Goal: Task Accomplishment & Management: Manage account settings

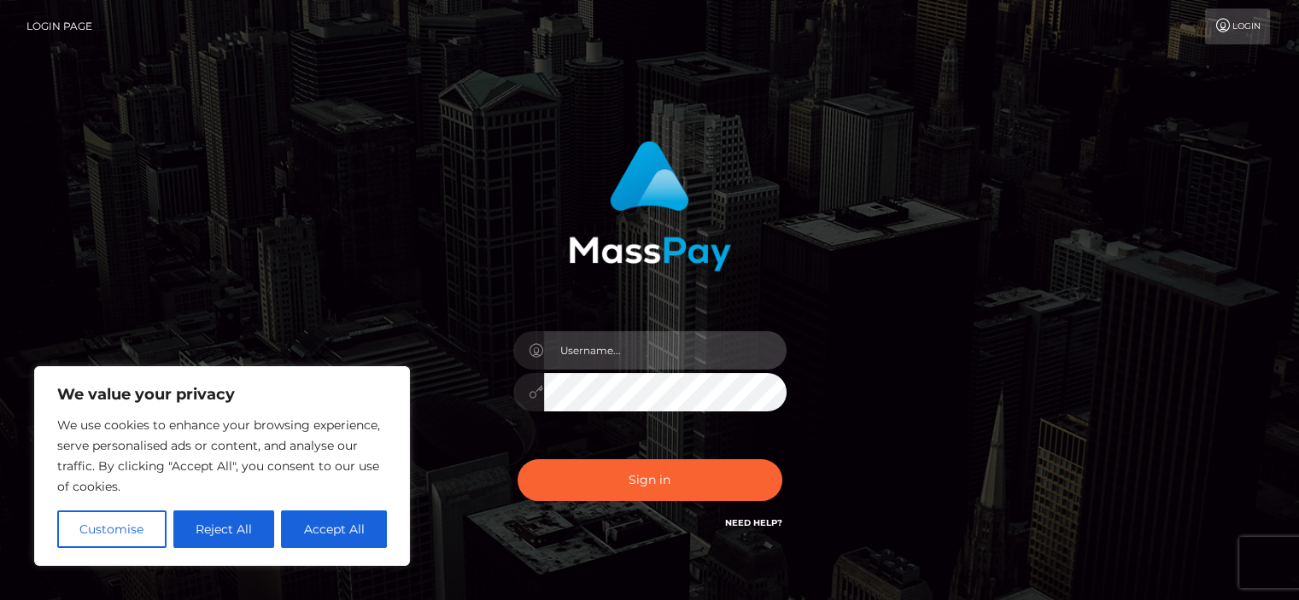
click at [620, 360] on input "text" at bounding box center [665, 350] width 243 height 38
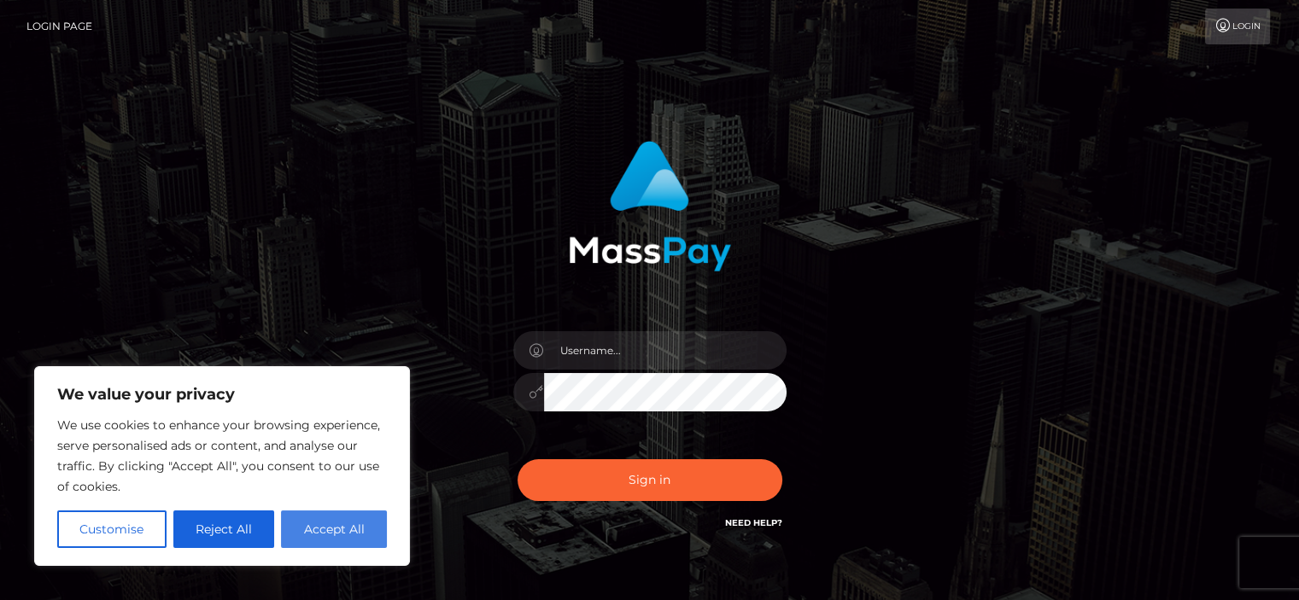
click at [312, 517] on button "Accept All" at bounding box center [334, 530] width 106 height 38
checkbox input "true"
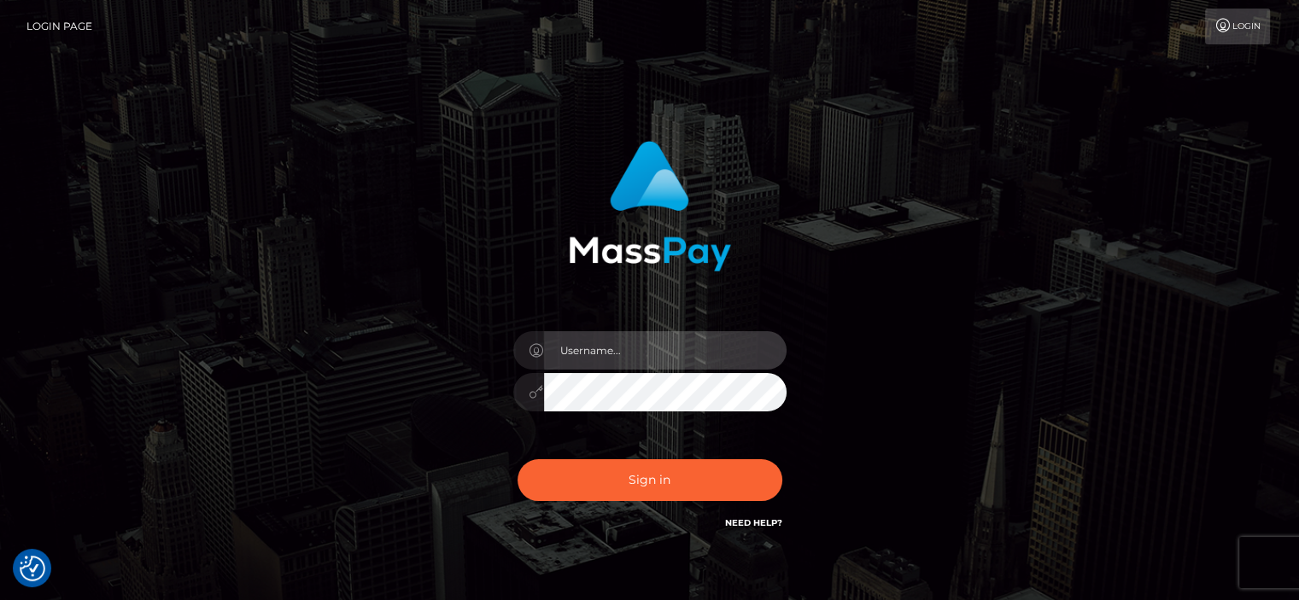
click at [602, 356] on input "text" at bounding box center [665, 350] width 243 height 38
type input "thelostsoulcollector@gmail.com"
click at [518, 460] on button "Sign in" at bounding box center [650, 481] width 265 height 42
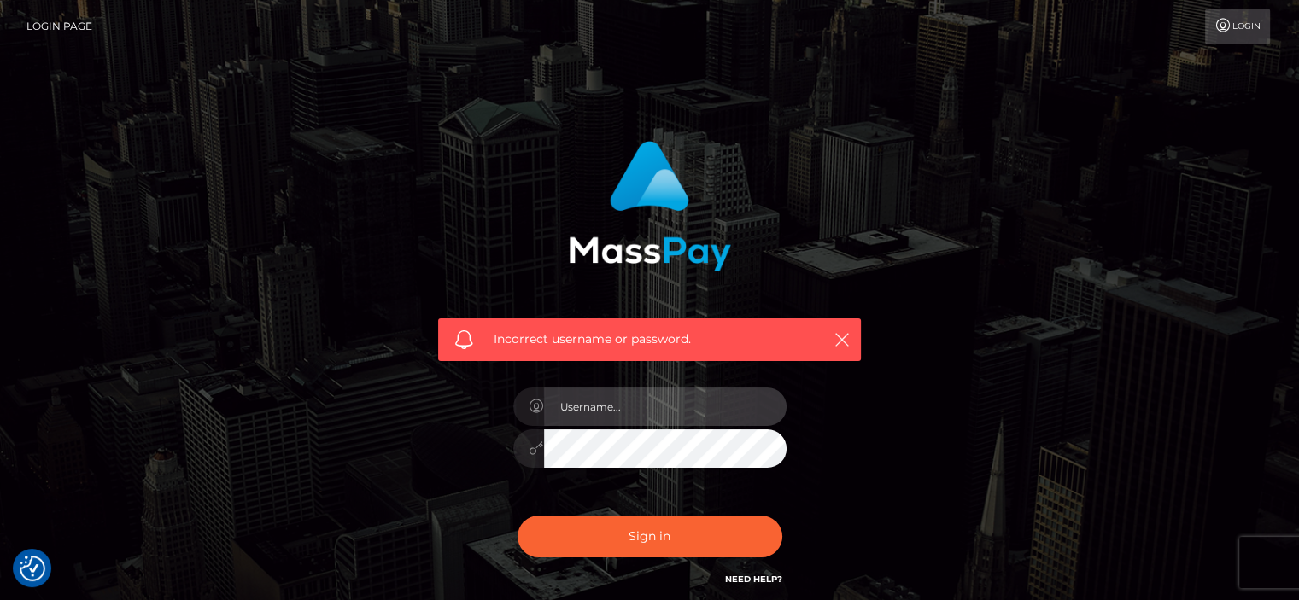
click at [606, 407] on input "text" at bounding box center [665, 407] width 243 height 38
type input "thelostsoulcollector@gmail.com"
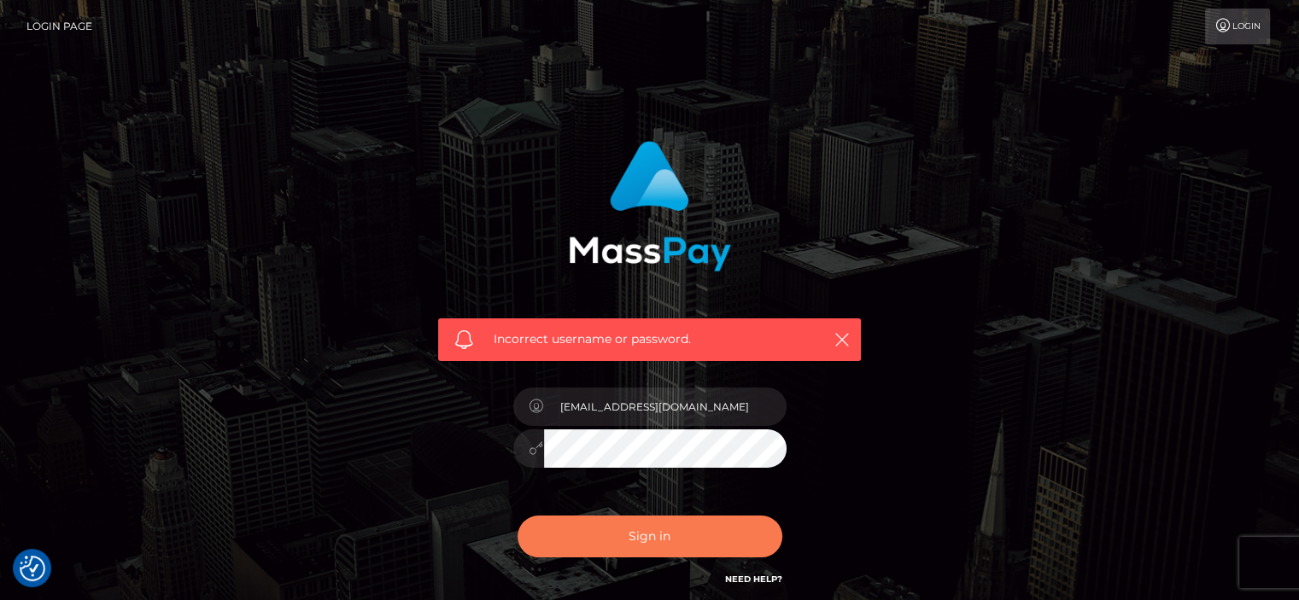
click at [647, 542] on button "Sign in" at bounding box center [650, 537] width 265 height 42
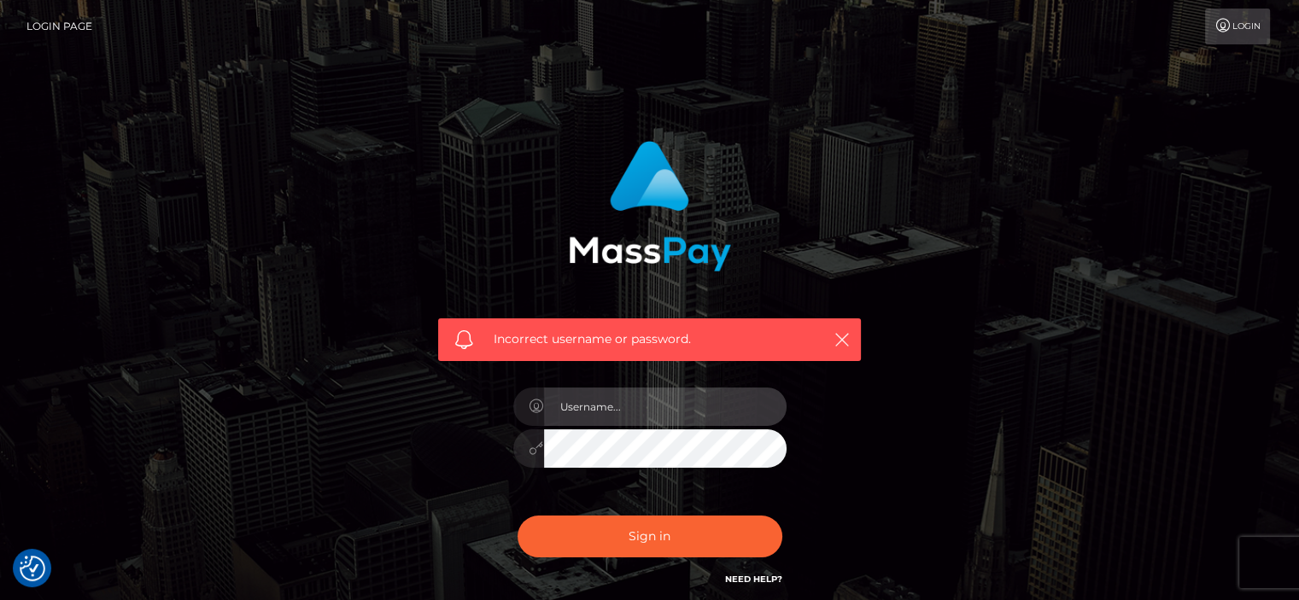
click at [624, 409] on input "text" at bounding box center [665, 407] width 243 height 38
click at [1238, 13] on link "Login" at bounding box center [1237, 27] width 65 height 36
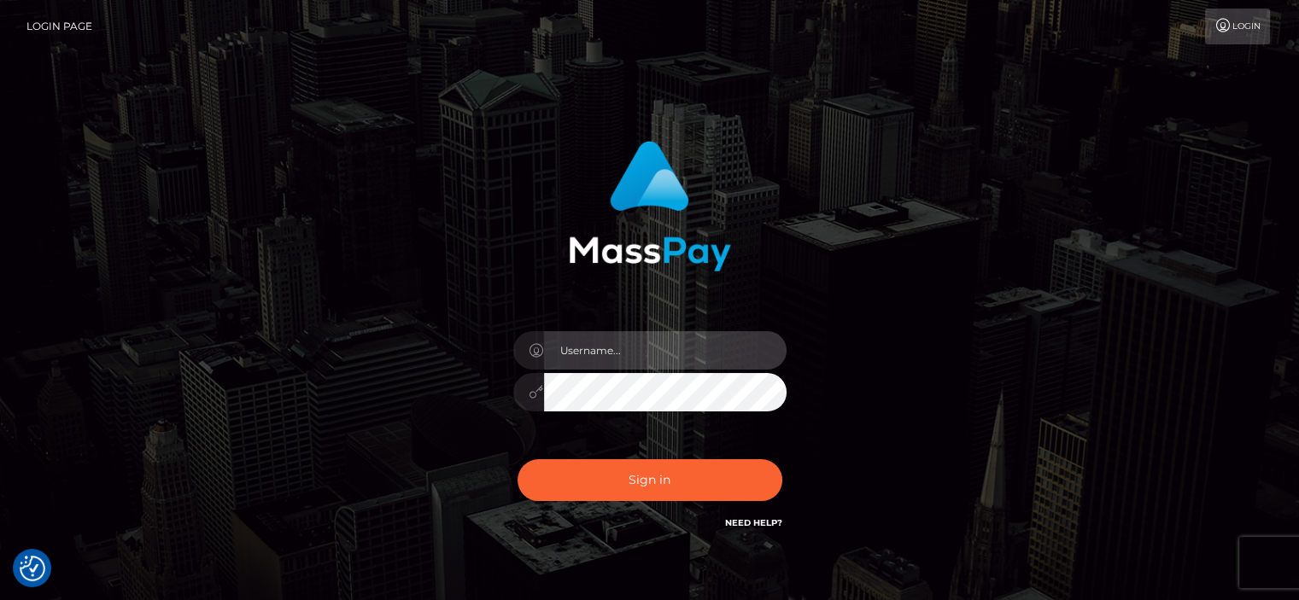
click at [599, 359] on input "text" at bounding box center [665, 350] width 243 height 38
type input "[EMAIL_ADDRESS][DOMAIN_NAME]"
click at [518, 460] on button "Sign in" at bounding box center [650, 481] width 265 height 42
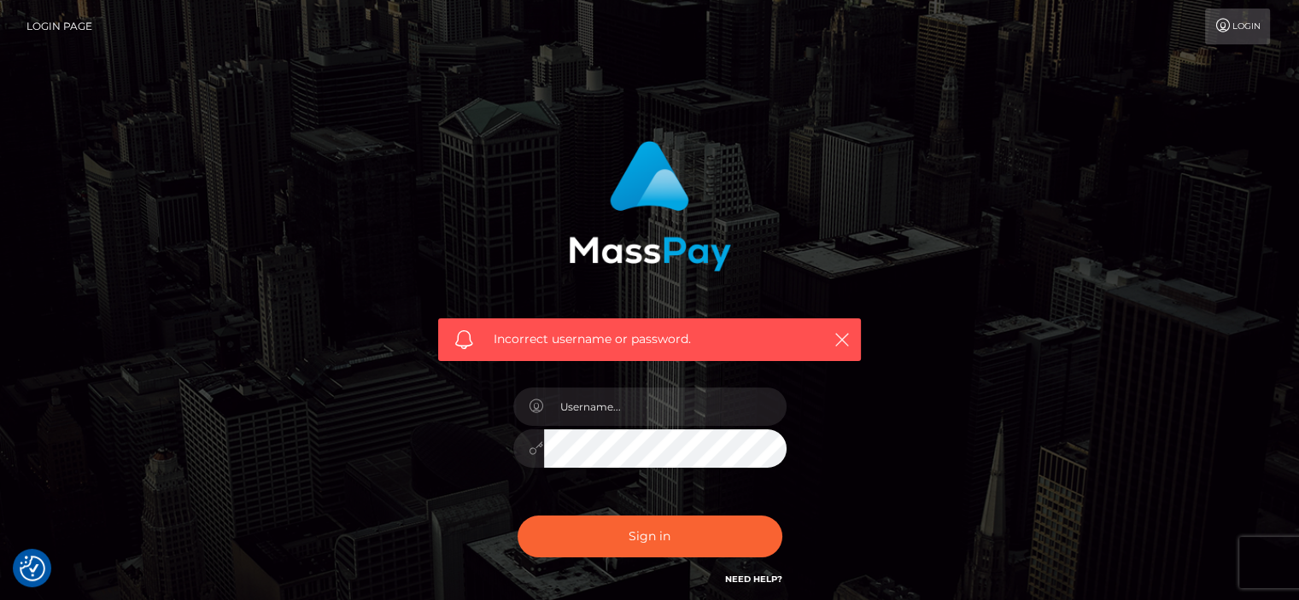
click at [738, 580] on link "Need Help?" at bounding box center [753, 579] width 57 height 11
